Goal: Navigation & Orientation: Find specific page/section

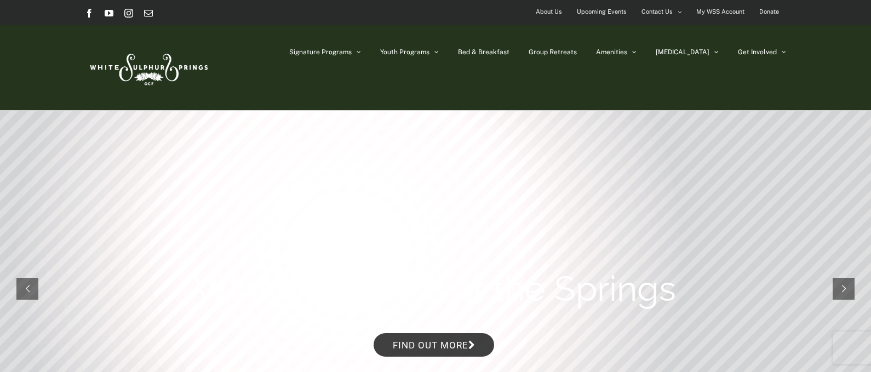
click at [548, 10] on span "About Us" at bounding box center [549, 12] width 26 height 16
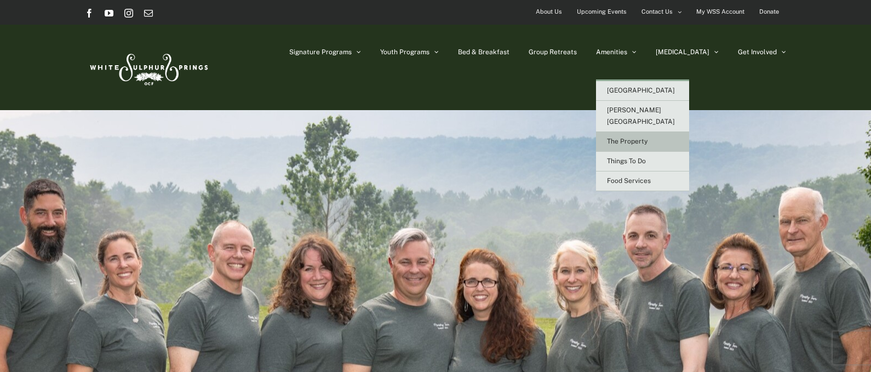
click at [674, 135] on link "The Property" at bounding box center [642, 142] width 93 height 20
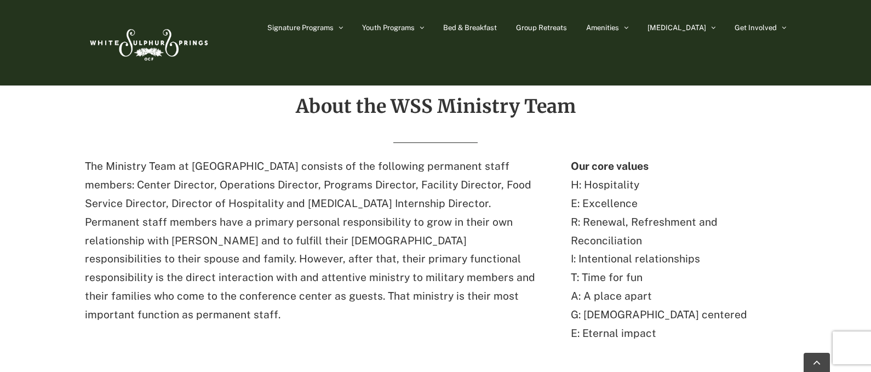
scroll to position [329, 0]
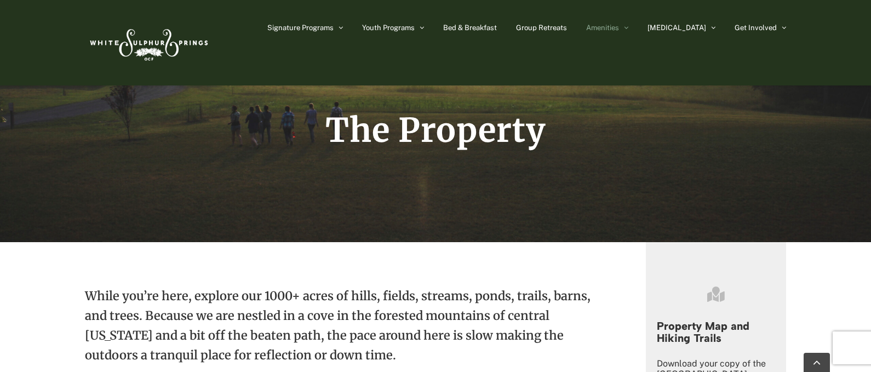
scroll to position [164, 0]
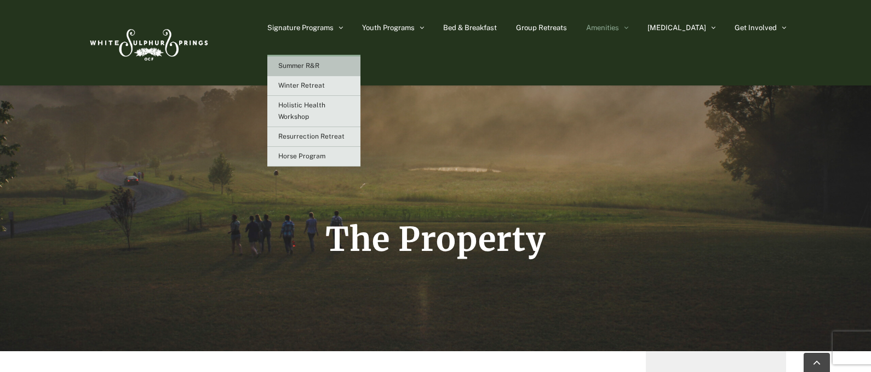
click at [319, 62] on span "Summer R&R" at bounding box center [298, 66] width 41 height 8
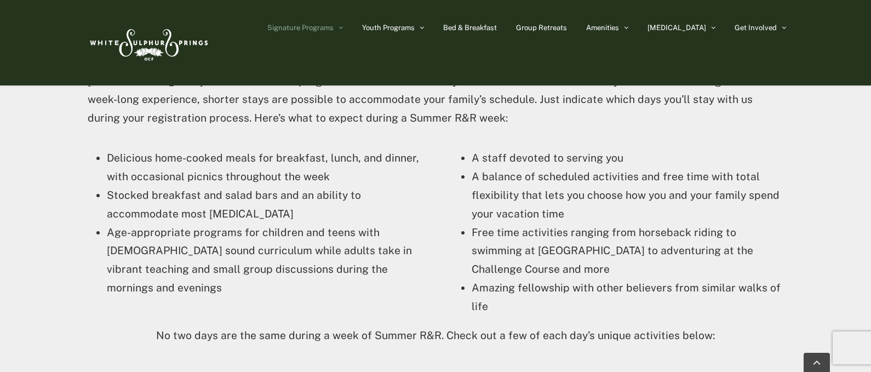
scroll to position [2192, 0]
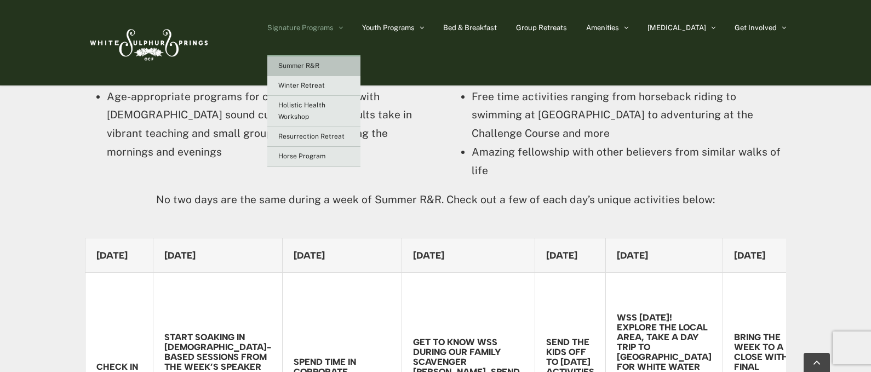
click at [362, 28] on li "Signature Programs Summer R&R Winter Retreat Holistic Health Workshop Resurrect…" at bounding box center [314, 27] width 95 height 55
click at [325, 88] on span "Winter Retreat" at bounding box center [301, 86] width 47 height 8
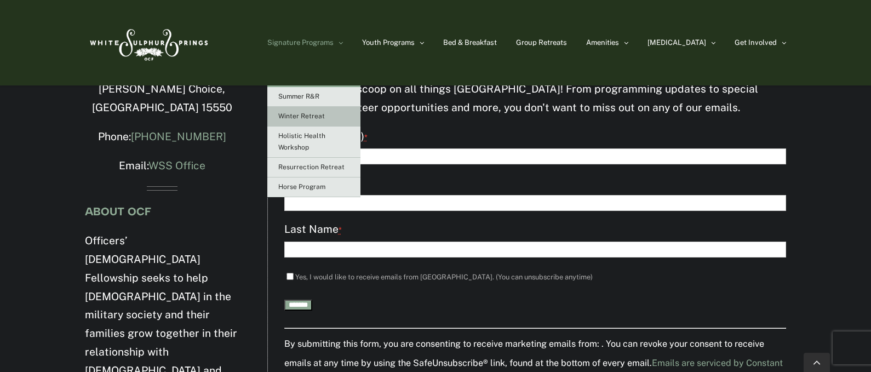
scroll to position [2301, 0]
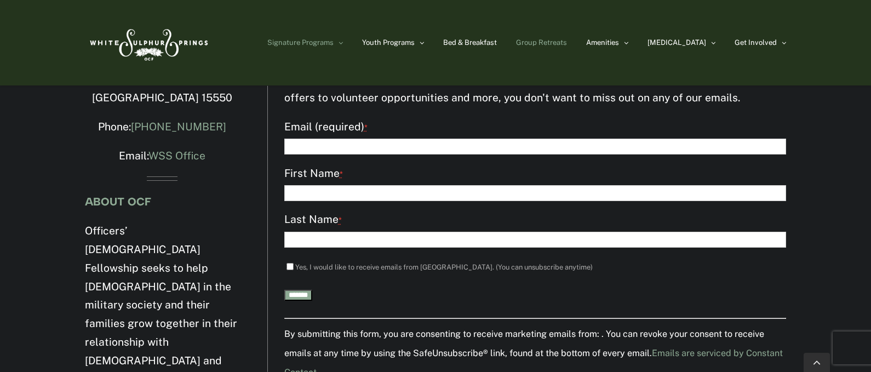
click at [567, 41] on span "Group Retreats" at bounding box center [541, 42] width 51 height 7
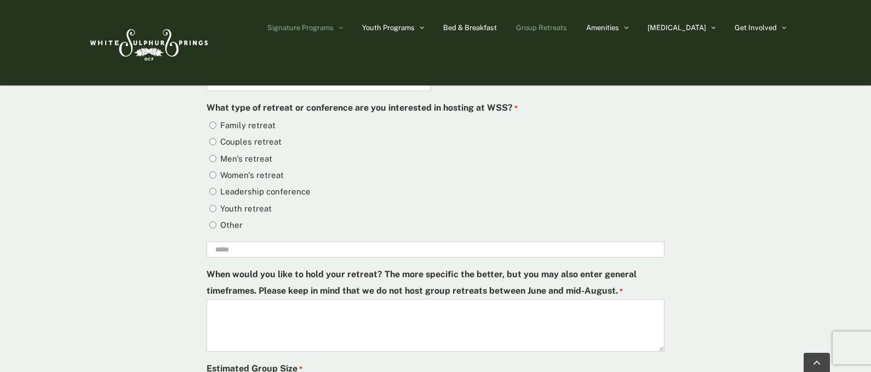
scroll to position [3288, 0]
